Goal: Task Accomplishment & Management: Use online tool/utility

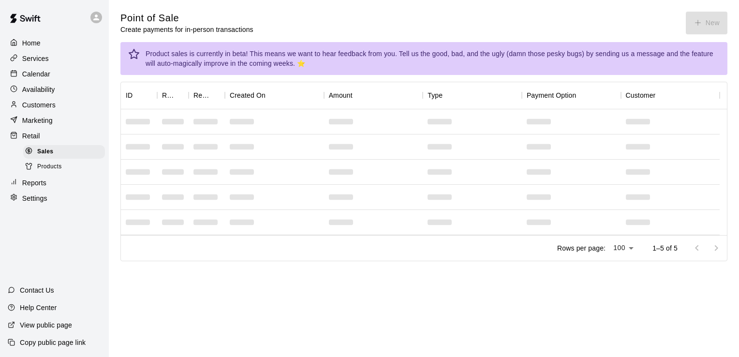
click at [28, 45] on p "Home" at bounding box center [31, 43] width 18 height 10
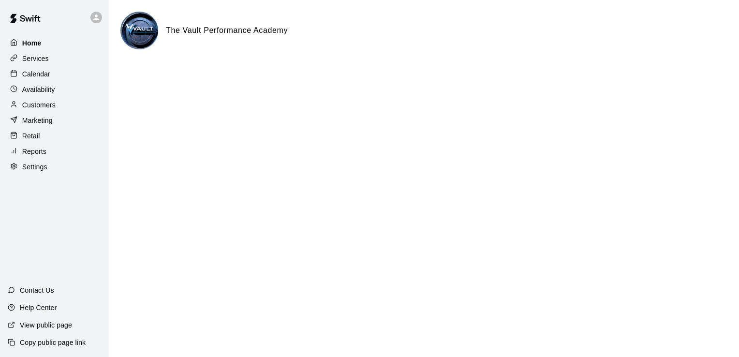
click at [32, 41] on p "Home" at bounding box center [31, 43] width 19 height 10
click at [41, 59] on p "Services" at bounding box center [35, 59] width 27 height 10
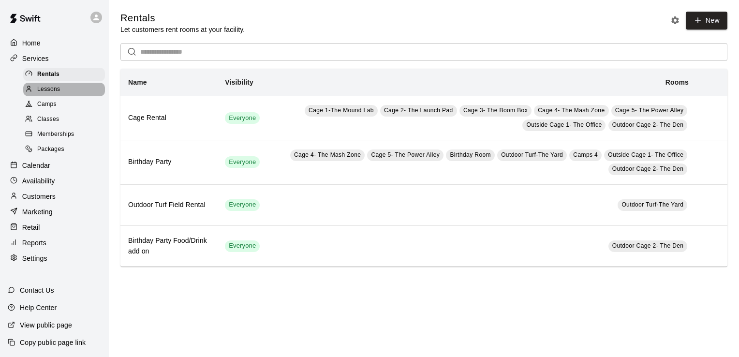
click at [47, 90] on span "Lessons" at bounding box center [48, 90] width 23 height 10
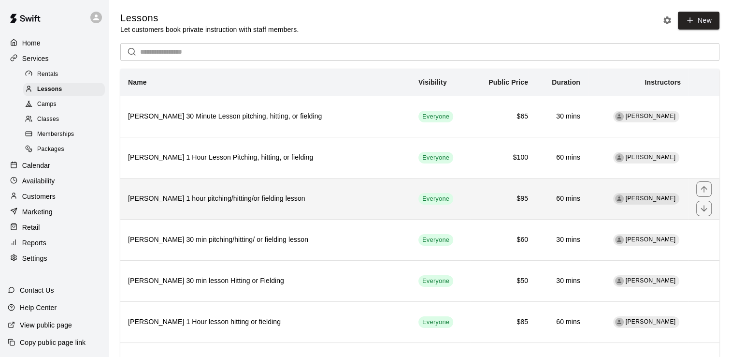
click at [234, 200] on h6 "[PERSON_NAME] 1 hour pitching/hitting/or fielding lesson" at bounding box center [265, 198] width 275 height 11
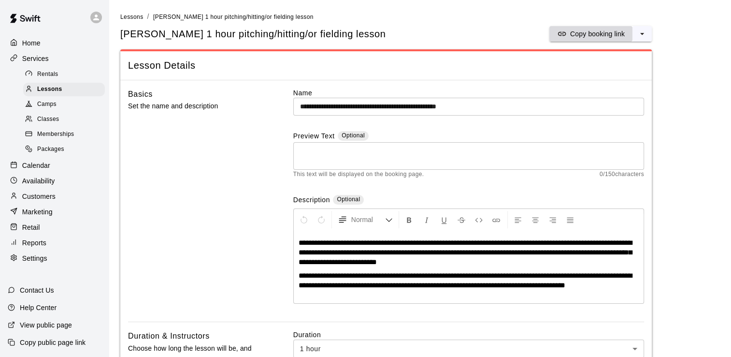
click at [599, 32] on p "Copy booking link" at bounding box center [597, 34] width 55 height 10
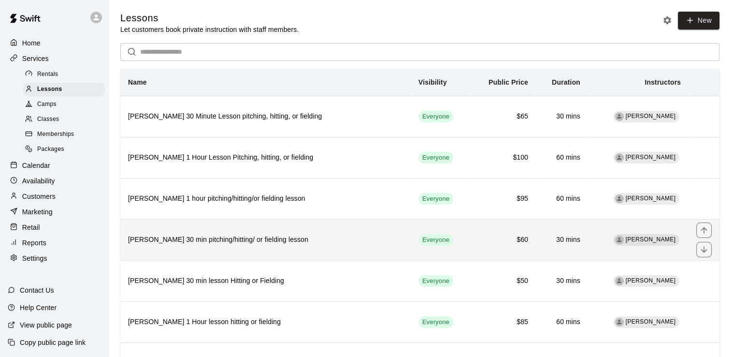
click at [183, 241] on h6 "[PERSON_NAME] 30 min pitching/hitting/ or fielding lesson" at bounding box center [265, 239] width 275 height 11
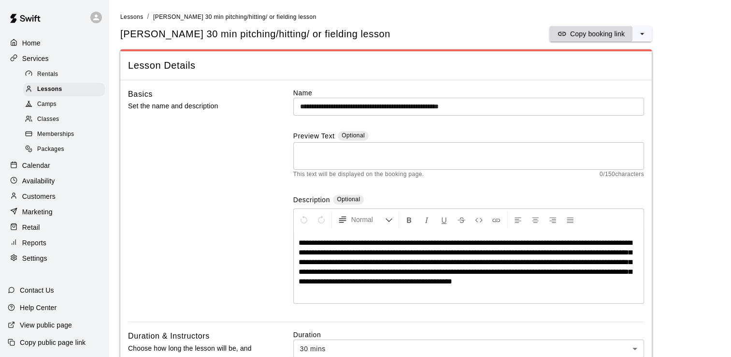
click at [597, 35] on p "Copy booking link" at bounding box center [597, 34] width 55 height 10
